Goal: Task Accomplishment & Management: Complete application form

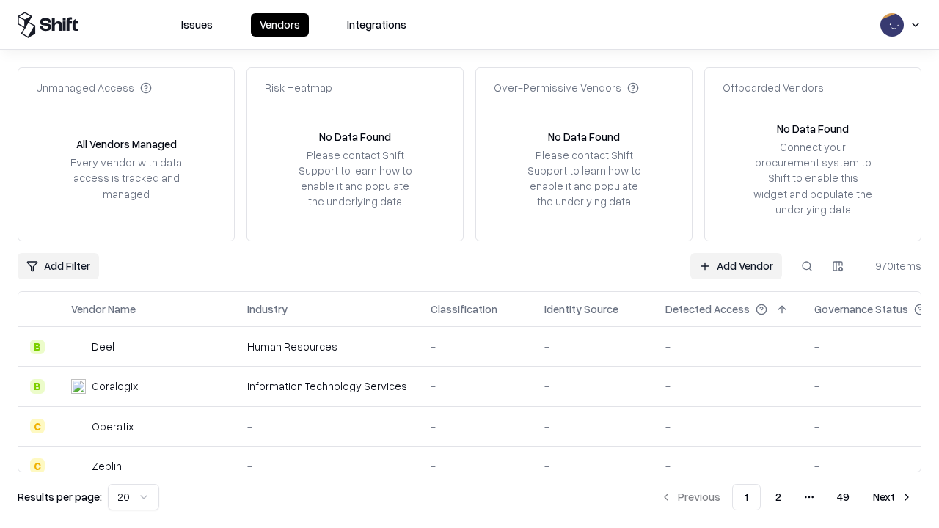
click at [736, 265] on link "Add Vendor" at bounding box center [736, 266] width 92 height 26
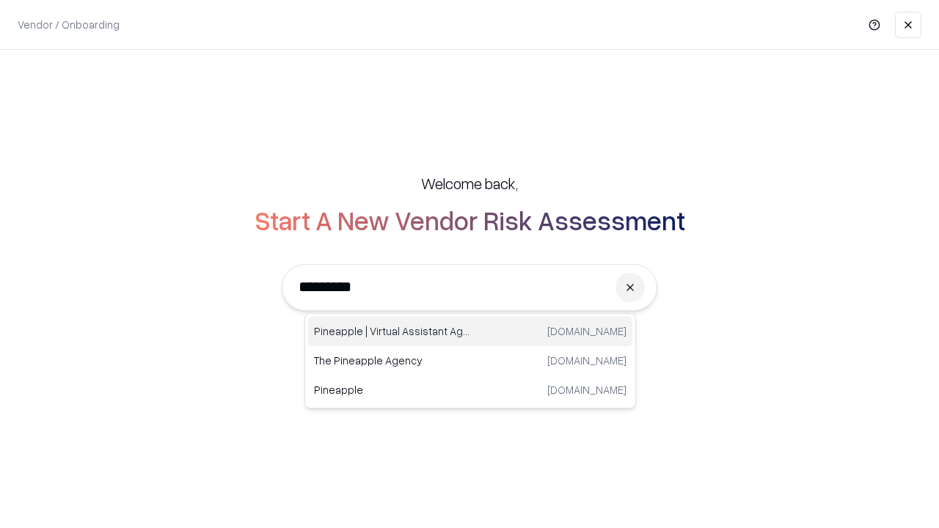
click at [470, 332] on div "Pineapple | Virtual Assistant Agency [DOMAIN_NAME]" at bounding box center [470, 331] width 324 height 29
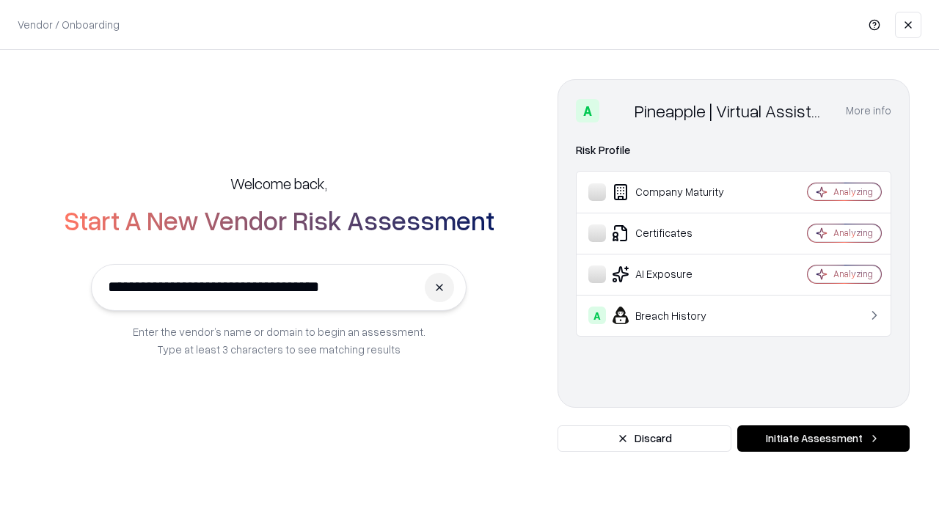
type input "**********"
click at [823, 439] on button "Initiate Assessment" at bounding box center [823, 438] width 172 height 26
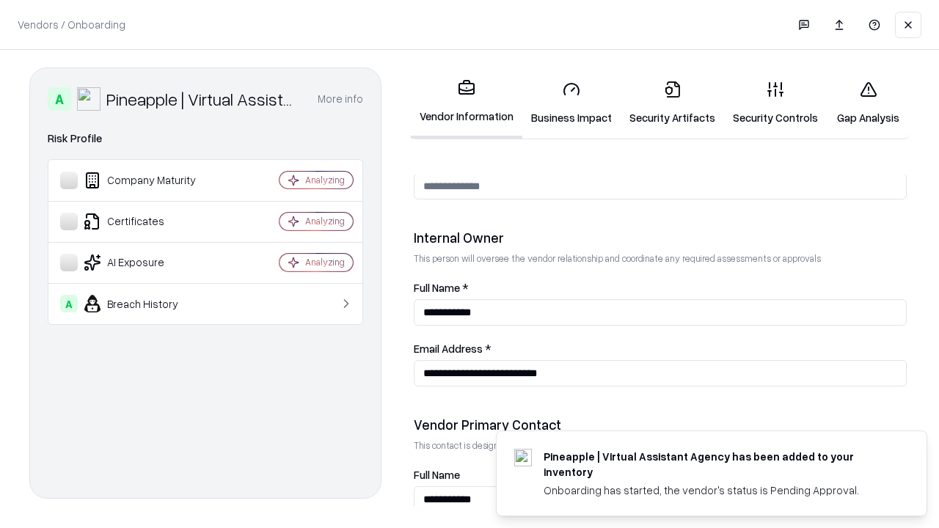
scroll to position [760, 0]
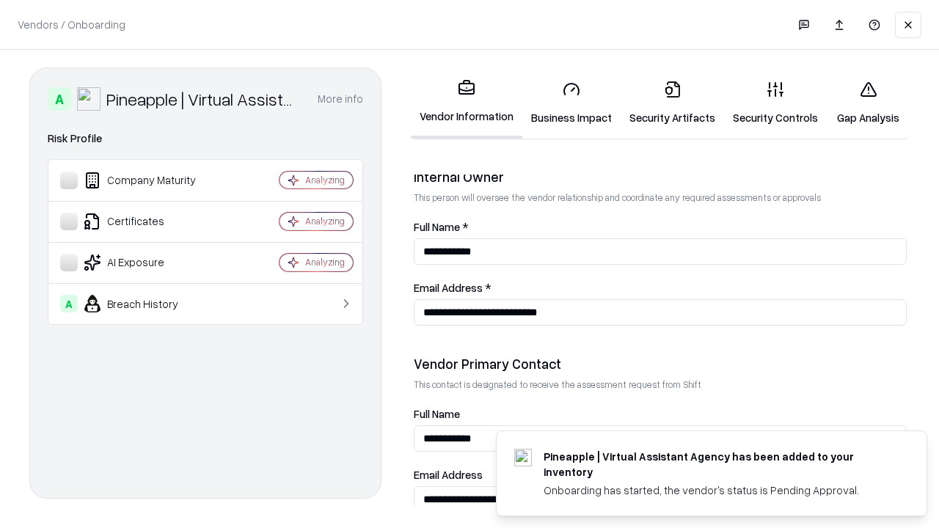
click at [571, 103] on link "Business Impact" at bounding box center [571, 103] width 98 height 68
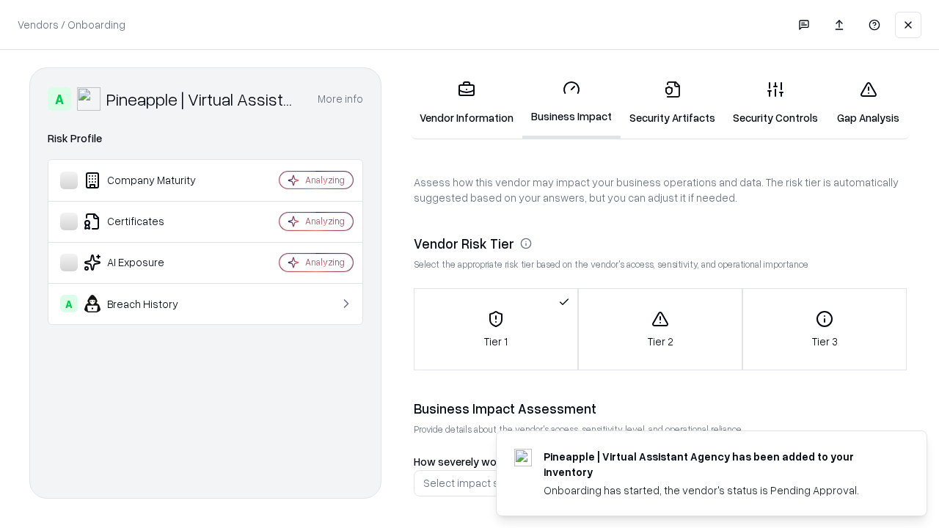
click at [672, 103] on link "Security Artifacts" at bounding box center [671, 103] width 103 height 68
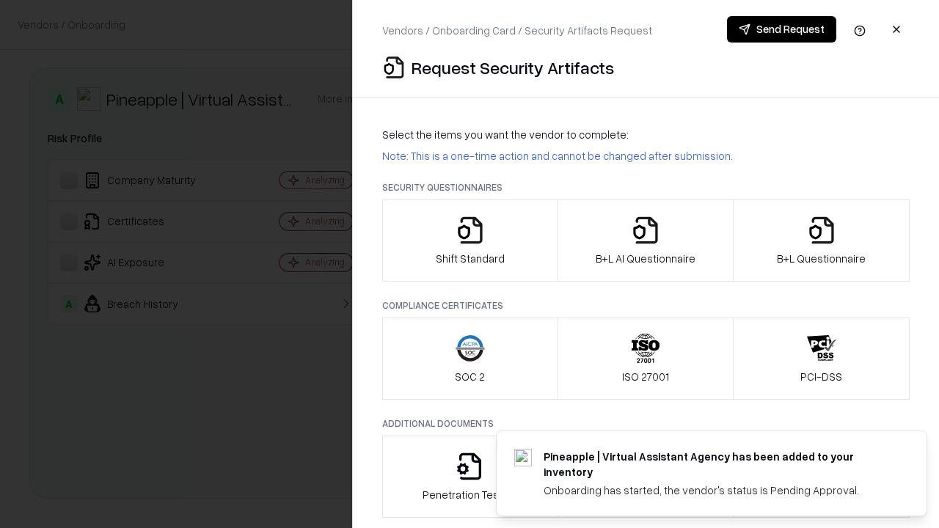
click at [469, 241] on icon "button" at bounding box center [469, 230] width 29 height 29
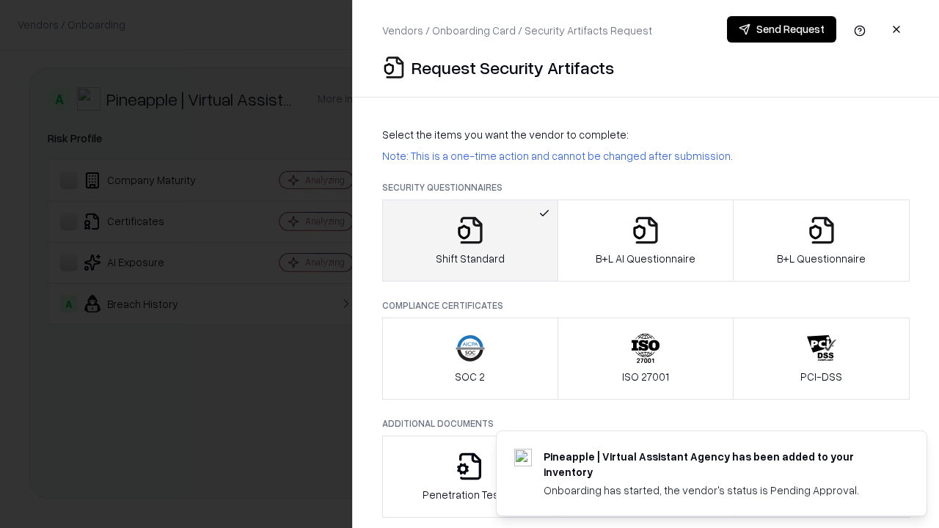
click at [781, 29] on button "Send Request" at bounding box center [781, 29] width 109 height 26
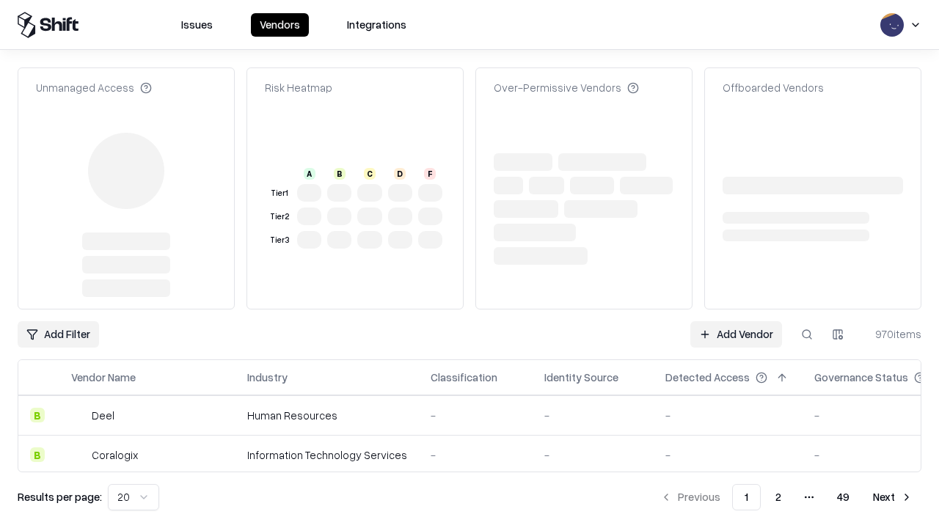
click at [736, 321] on link "Add Vendor" at bounding box center [736, 334] width 92 height 26
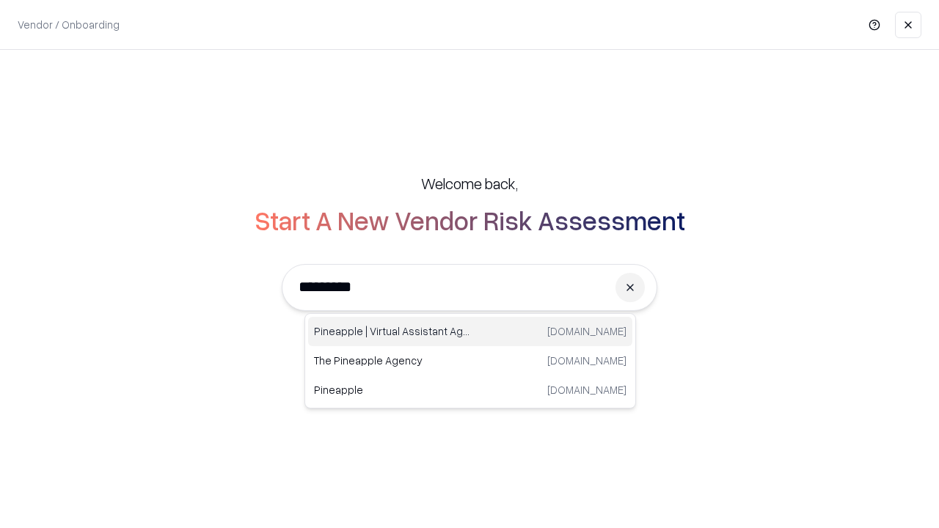
click at [470, 332] on div "Pineapple | Virtual Assistant Agency [DOMAIN_NAME]" at bounding box center [470, 331] width 324 height 29
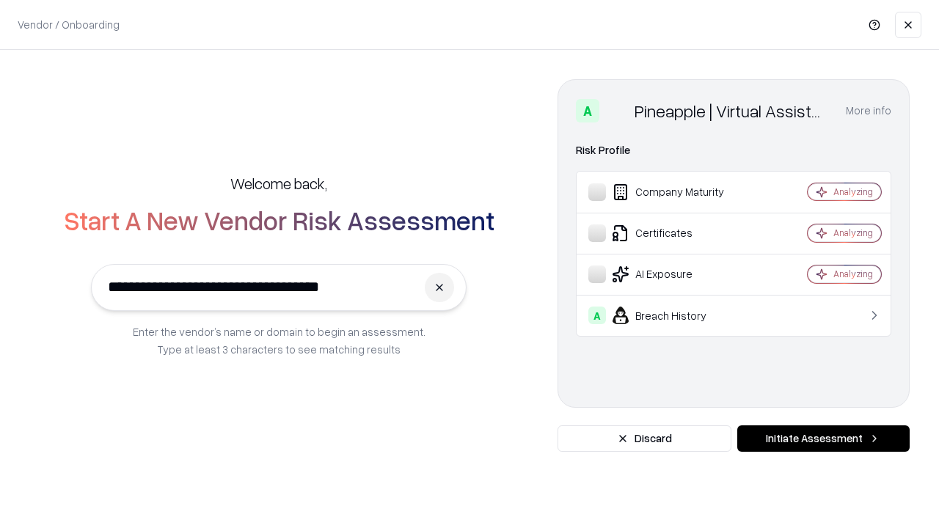
type input "**********"
click at [823, 439] on button "Initiate Assessment" at bounding box center [823, 438] width 172 height 26
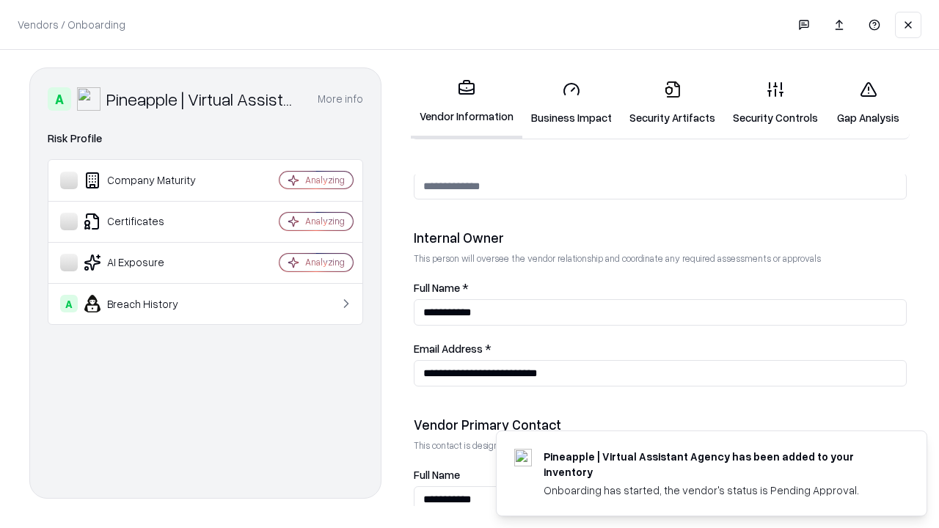
scroll to position [760, 0]
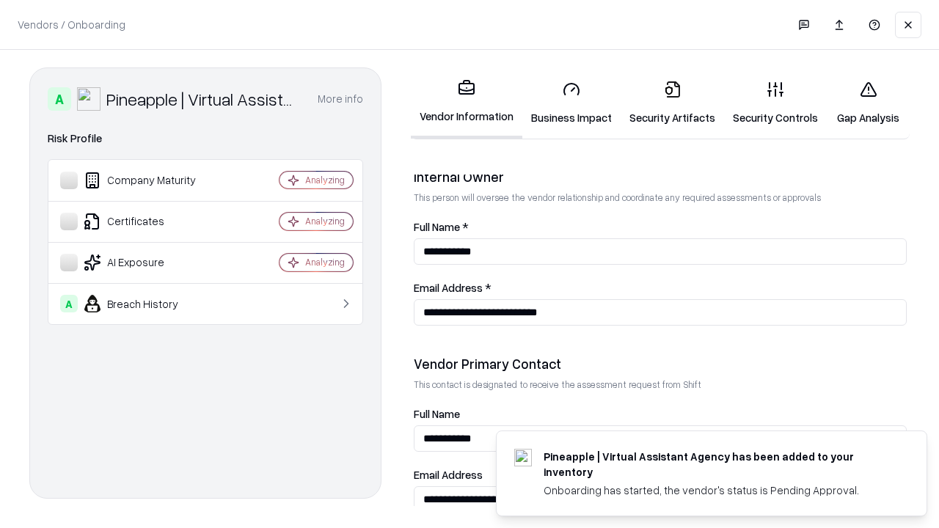
click at [868, 103] on link "Gap Analysis" at bounding box center [868, 103] width 83 height 68
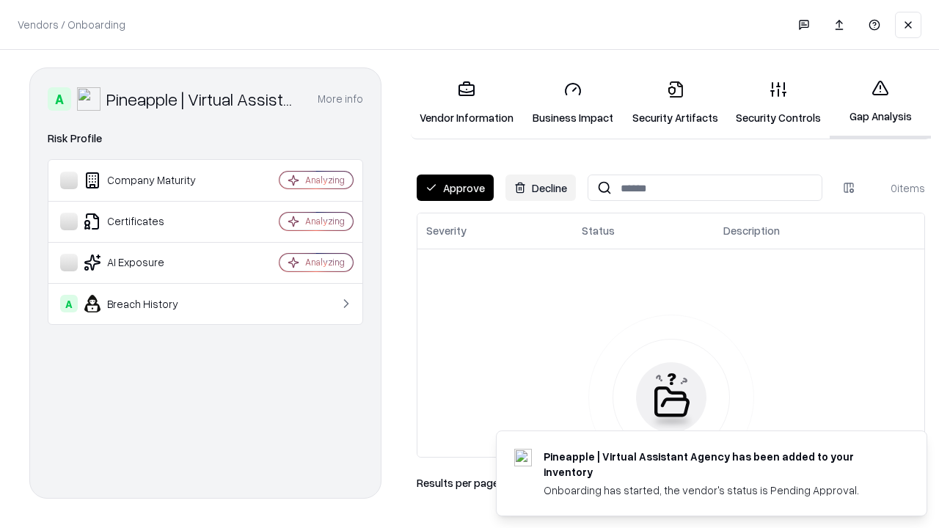
click at [455, 188] on button "Approve" at bounding box center [455, 188] width 77 height 26
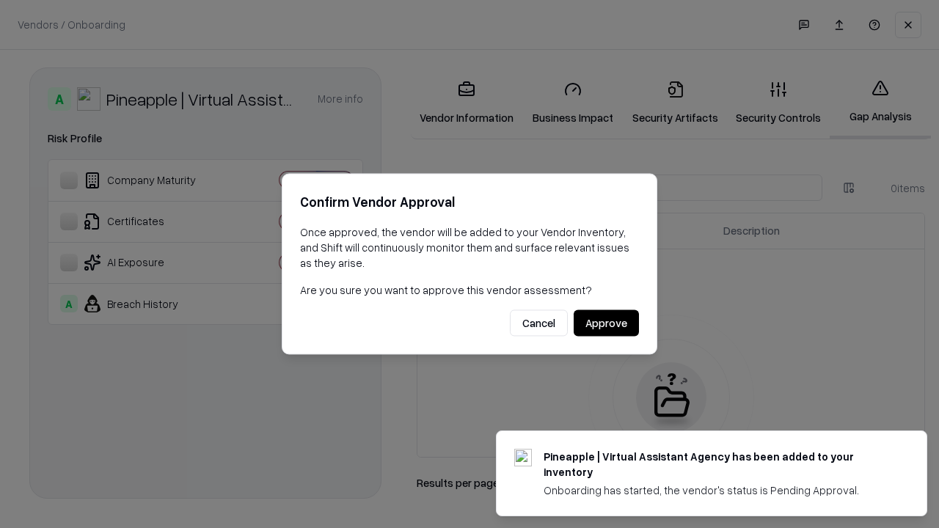
click at [606, 323] on button "Approve" at bounding box center [606, 323] width 65 height 26
